Goal: Task Accomplishment & Management: Complete application form

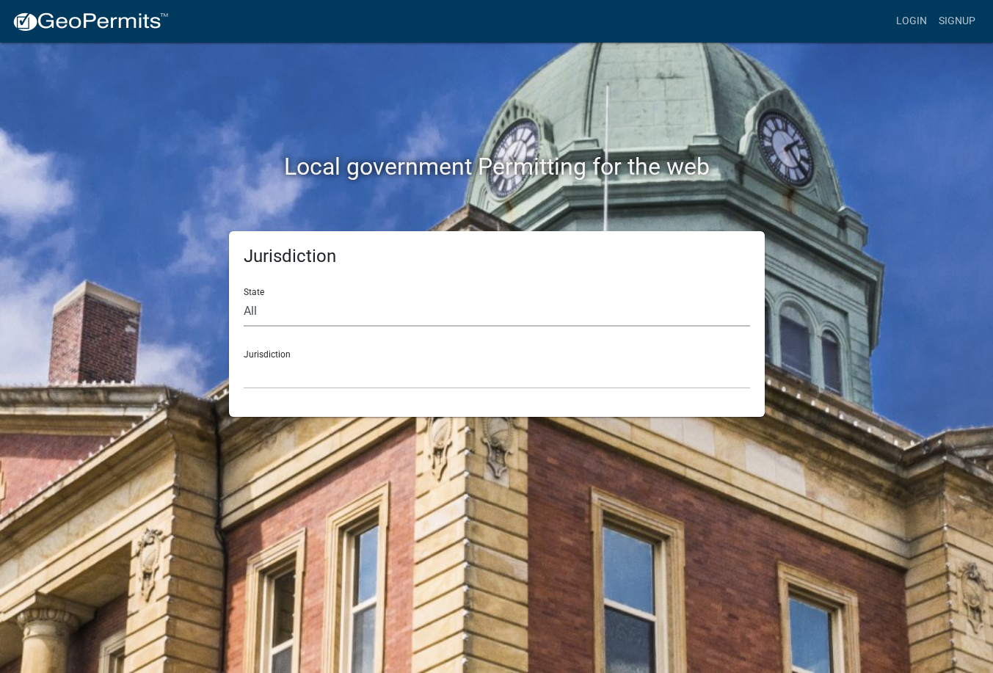
click at [298, 313] on select "All [US_STATE] [US_STATE] [US_STATE] [US_STATE] [US_STATE] [US_STATE] [US_STATE…" at bounding box center [497, 312] width 506 height 30
select select "[US_STATE]"
click at [244, 297] on select "All [US_STATE] [US_STATE] [US_STATE] [US_STATE] [US_STATE] [US_STATE] [US_STATE…" at bounding box center [497, 312] width 506 height 30
click at [311, 366] on select "[GEOGRAPHIC_DATA], [US_STATE] [GEOGRAPHIC_DATA], [US_STATE] [GEOGRAPHIC_DATA], …" at bounding box center [497, 374] width 506 height 30
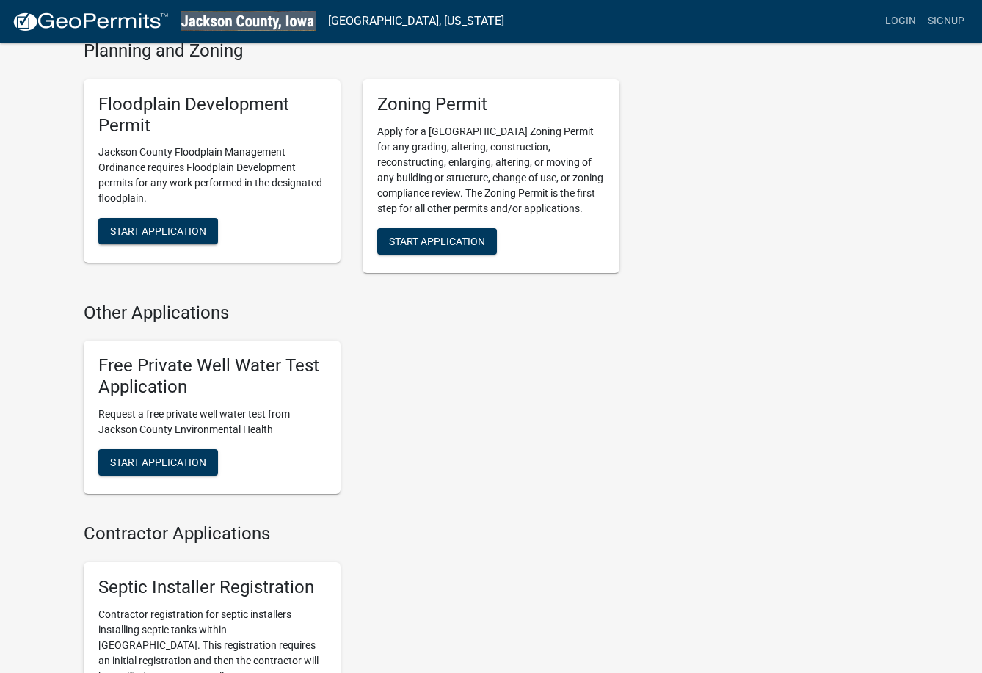
scroll to position [587, 0]
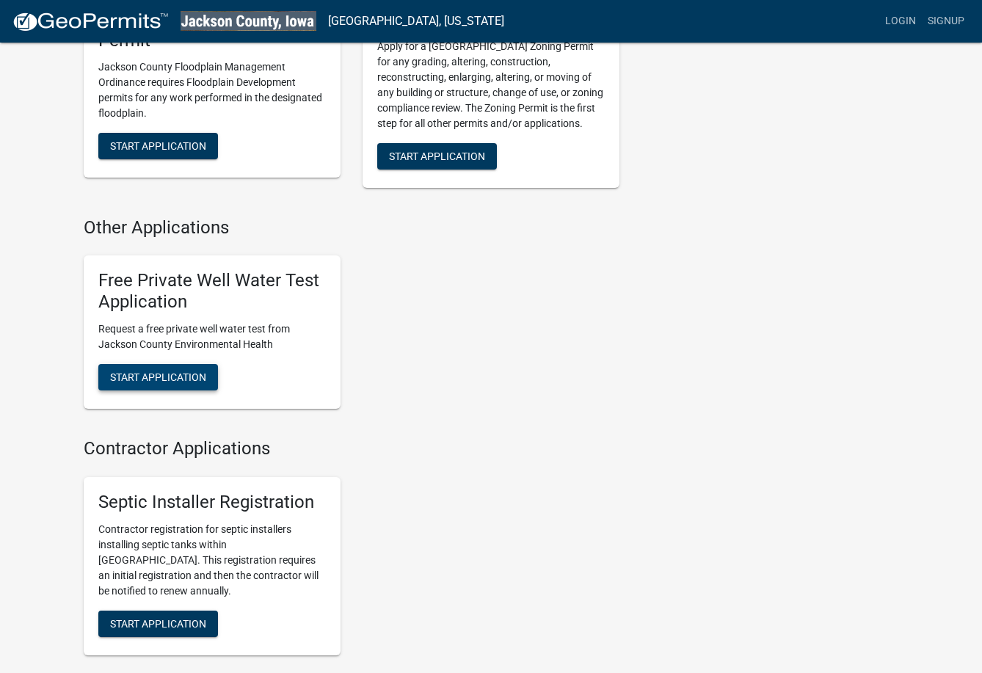
click at [164, 378] on span "Start Application" at bounding box center [158, 377] width 96 height 12
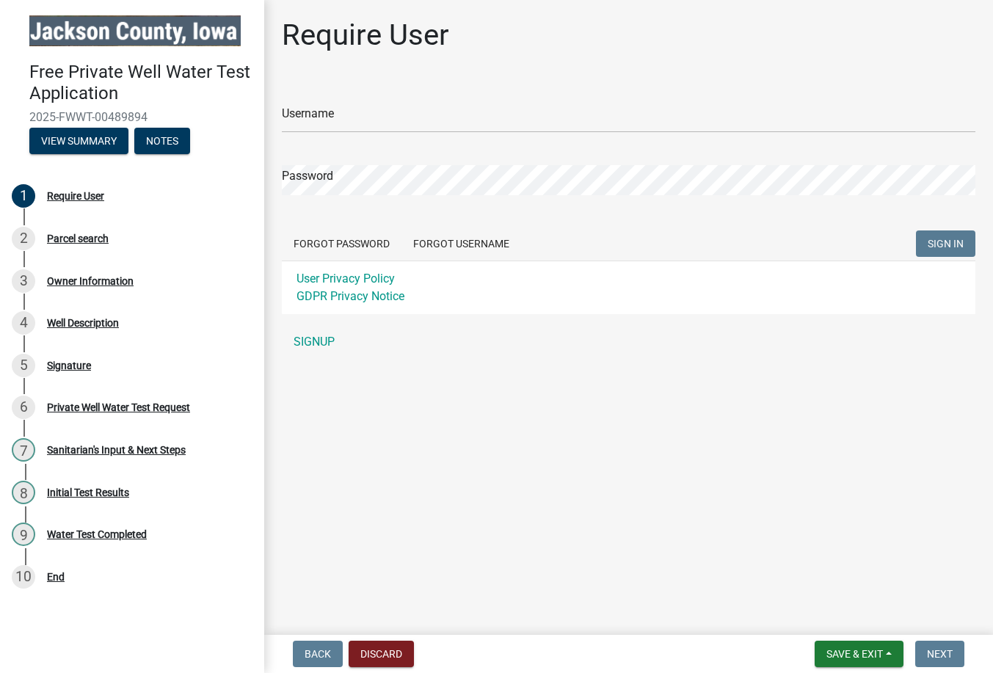
click at [625, 404] on main "Require User Username Password Forgot Password Forgot Username SIGN IN User Pri…" at bounding box center [628, 314] width 729 height 629
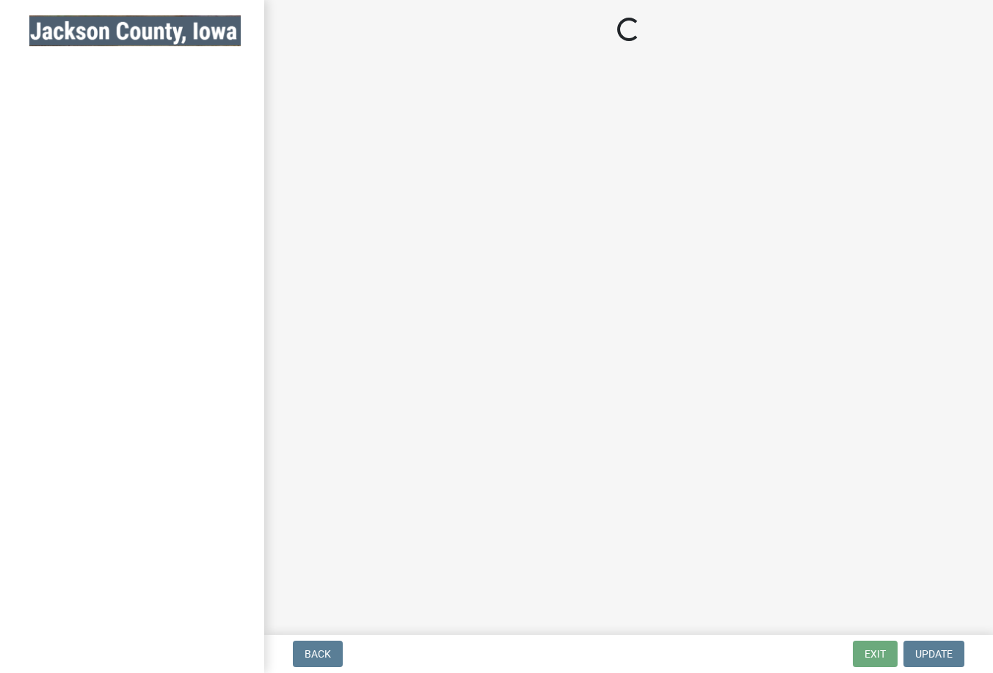
click at [626, 241] on main "Loading..." at bounding box center [628, 314] width 729 height 629
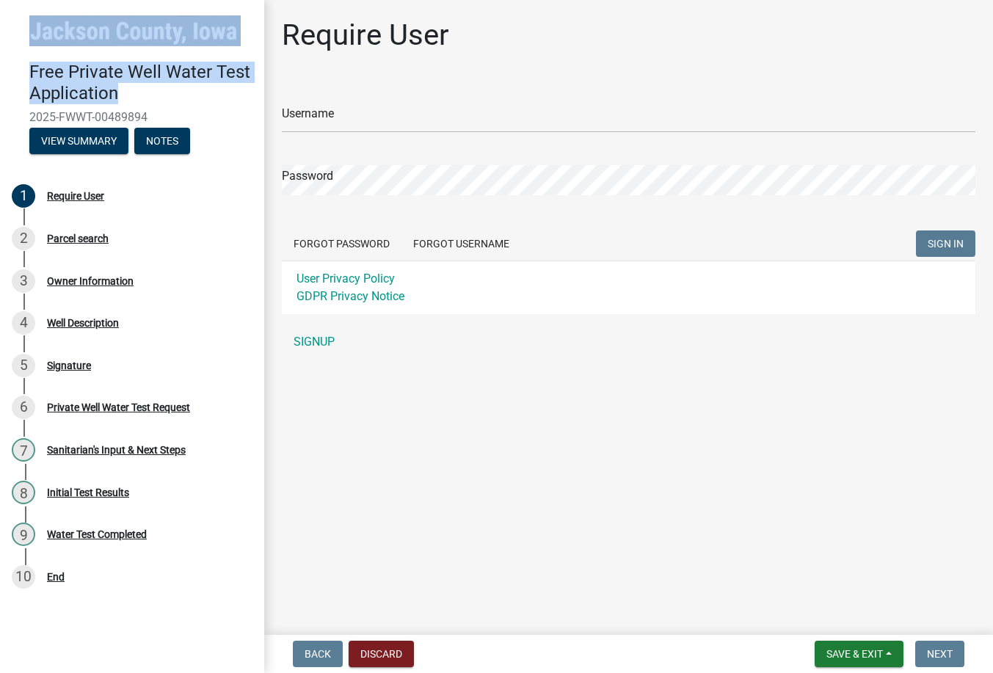
drag, startPoint x: 130, startPoint y: 95, endPoint x: 26, endPoint y: 37, distance: 118.3
click at [26, 37] on header "Free Private Well Water Test Application 2025-FWWT-00489894 View Summary Notes" at bounding box center [132, 85] width 264 height 170
copy header "Free Private Well Water Test Application"
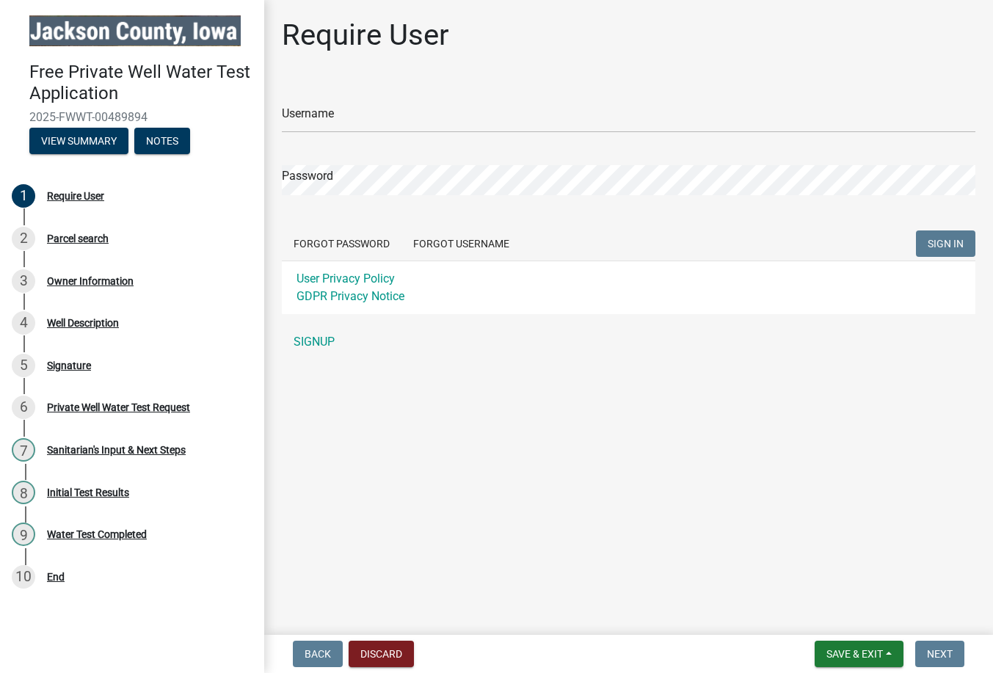
click at [524, 460] on main "Require User Username Password Forgot Password Forgot Username SIGN IN User Pri…" at bounding box center [628, 314] width 729 height 629
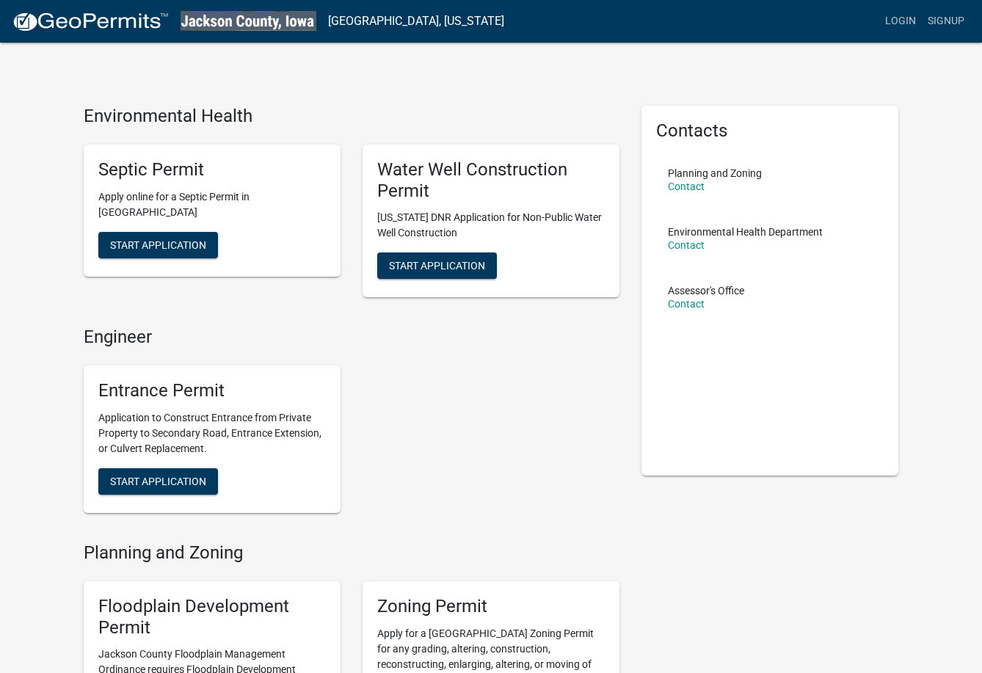
click at [516, 20] on div "Login Signup" at bounding box center [743, 21] width 454 height 28
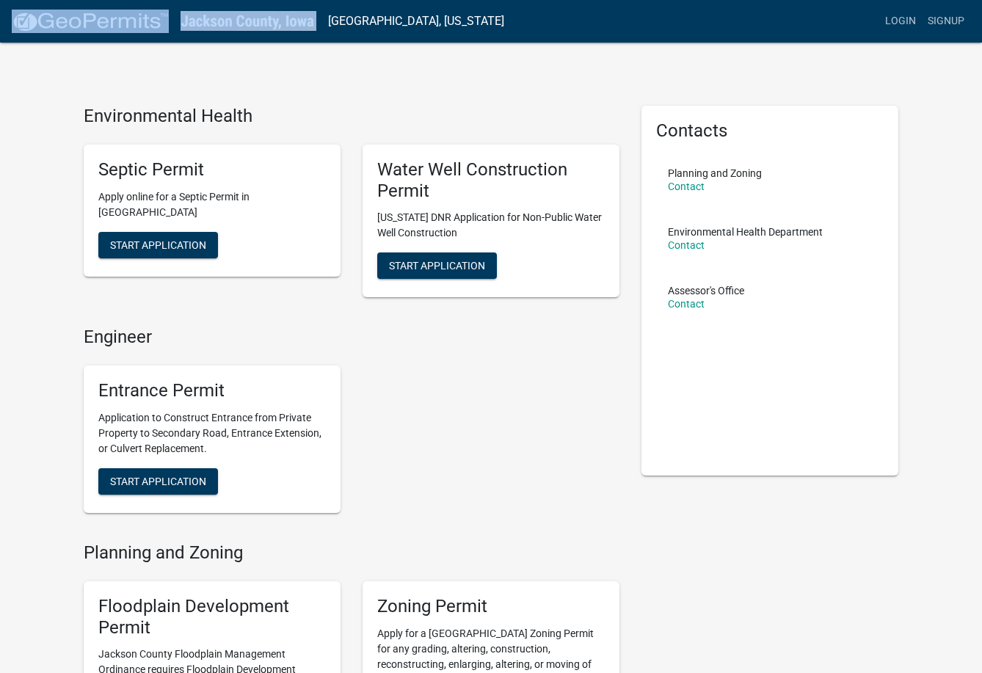
drag, startPoint x: 316, startPoint y: 21, endPoint x: 46, endPoint y: 28, distance: 270.2
click at [46, 28] on nav "[GEOGRAPHIC_DATA], [US_STATE] more_horiz Login Signup" at bounding box center [491, 21] width 982 height 43
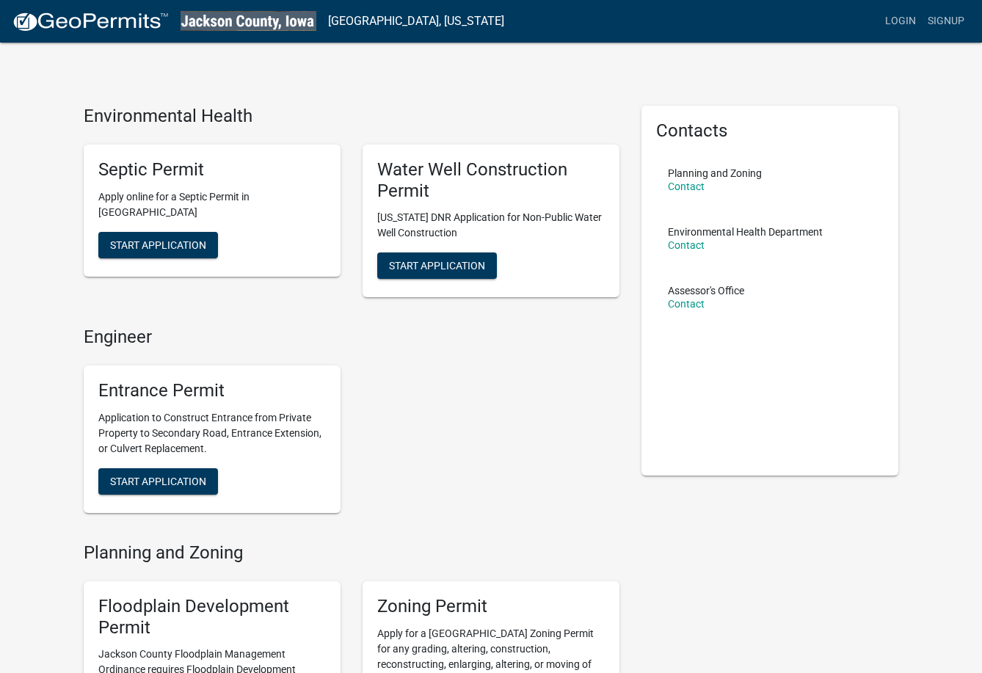
click at [186, 78] on div "Environmental Health Septic Permit Apply online for a Septic Permit in [GEOGRAP…" at bounding box center [491, 684] width 982 height 1369
click at [302, 76] on div "Environmental Health Septic Permit Apply online for a Septic Permit in [GEOGRAP…" at bounding box center [491, 684] width 982 height 1369
drag, startPoint x: 126, startPoint y: 21, endPoint x: 87, endPoint y: 68, distance: 61.5
click at [86, 68] on div "Environmental Health Septic Permit Apply online for a Septic Permit in [GEOGRAP…" at bounding box center [491, 684] width 982 height 1369
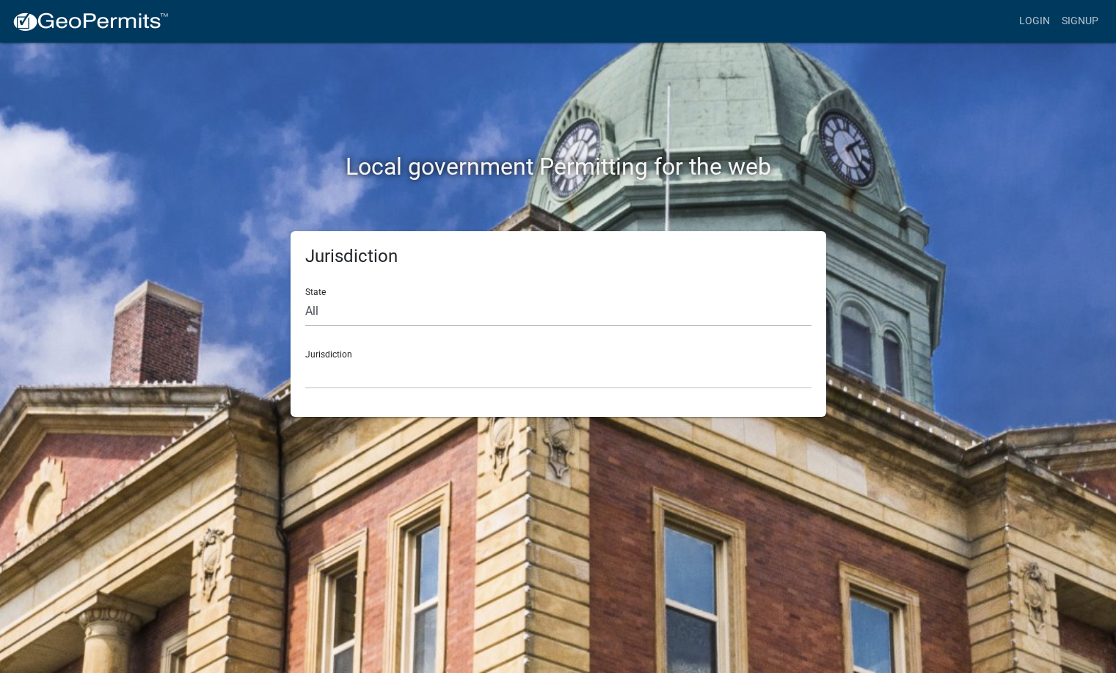
click at [219, 145] on div "Local government Permitting for the web" at bounding box center [558, 137] width 837 height 188
click at [195, 116] on div "Local government Permitting for the web" at bounding box center [558, 137] width 837 height 188
